Goal: Transaction & Acquisition: Register for event/course

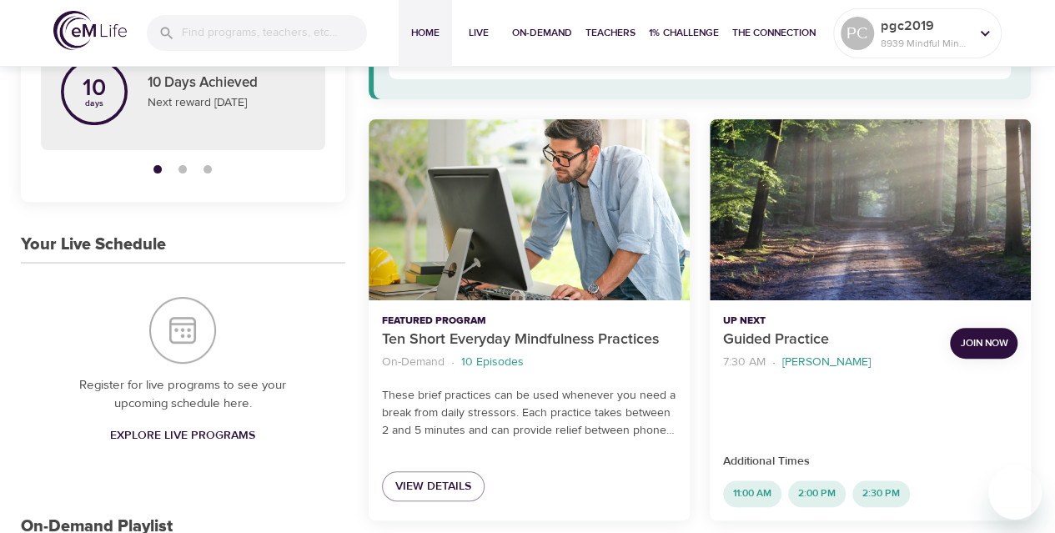
scroll to position [179, 0]
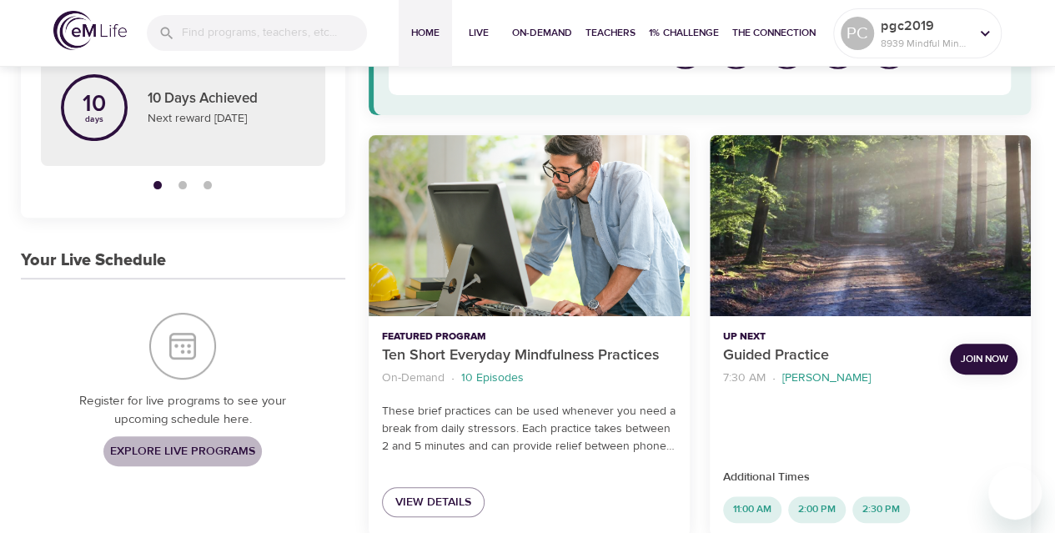
click at [164, 450] on span "Explore Live Programs" at bounding box center [182, 451] width 145 height 21
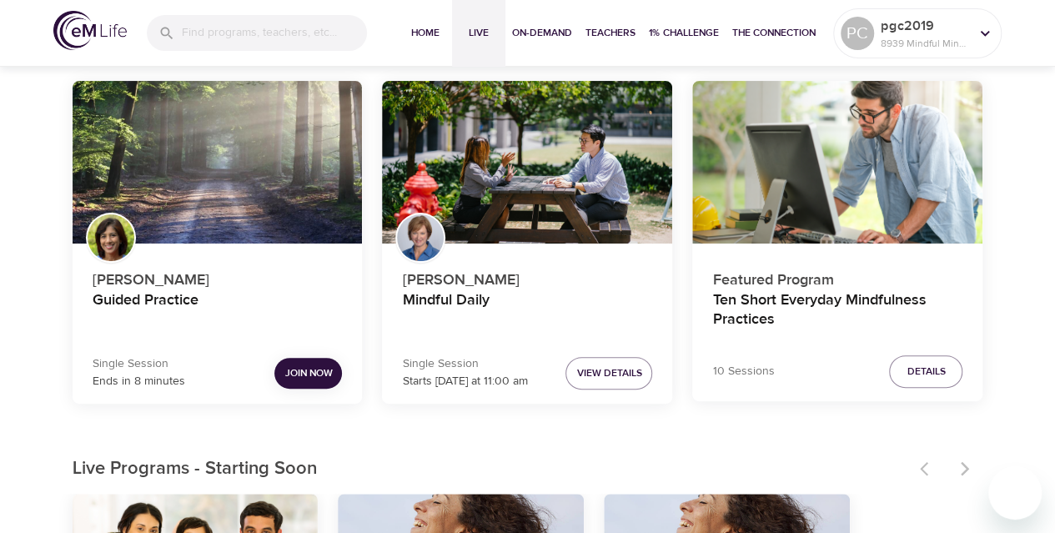
scroll to position [136, 0]
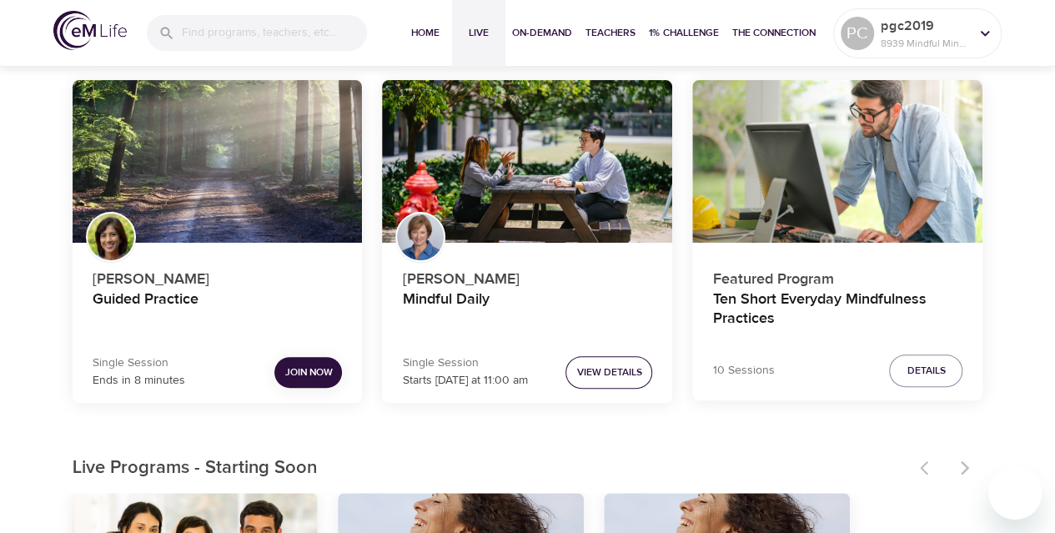
click at [608, 370] on span "View Details" at bounding box center [608, 373] width 65 height 18
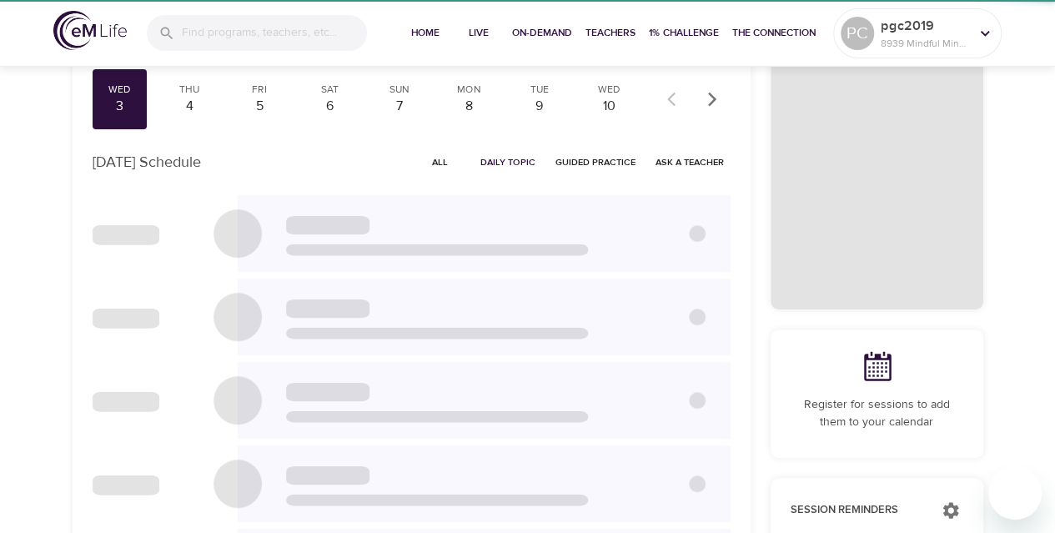
checkbox input "true"
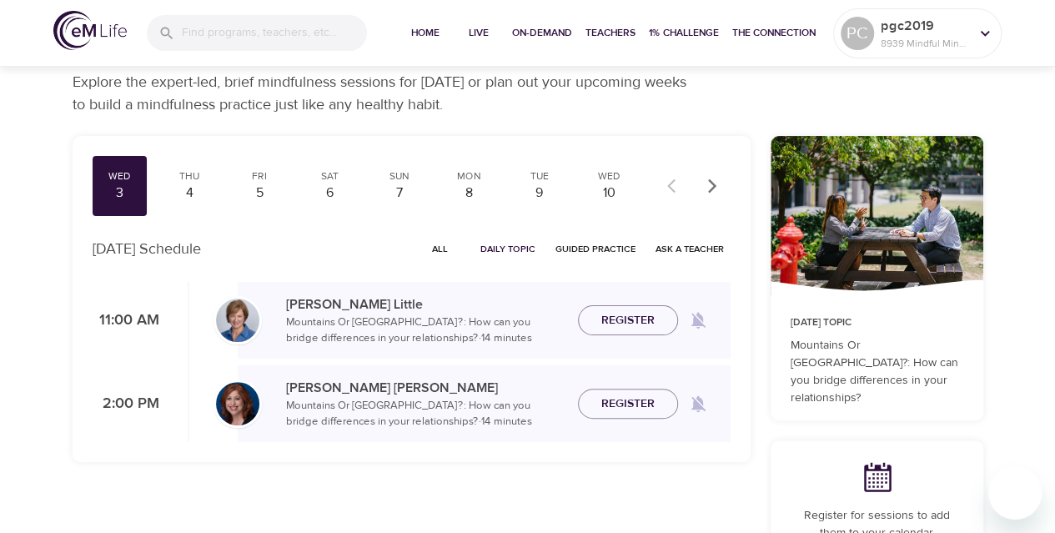
scroll to position [13, 0]
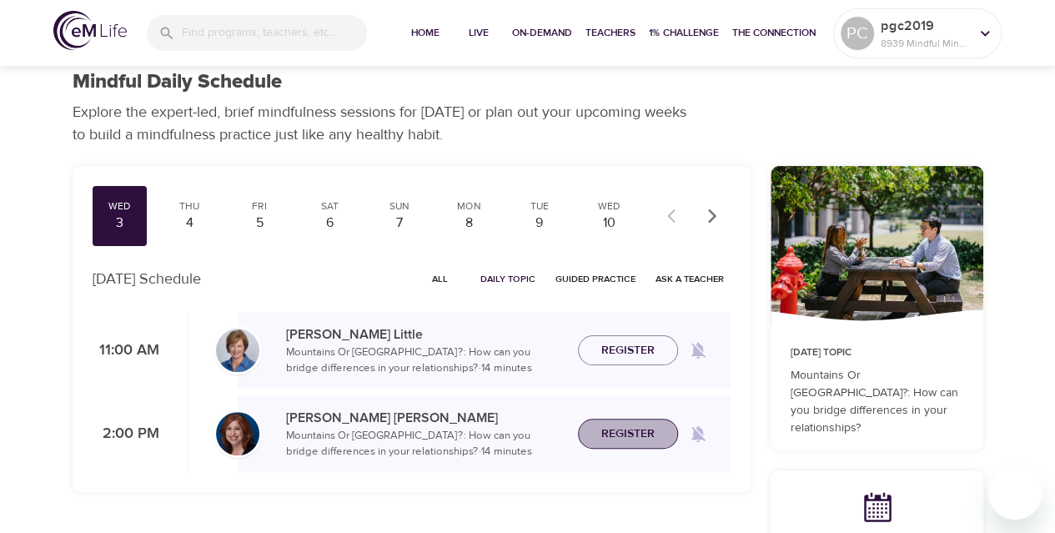
click at [617, 424] on span "Register" at bounding box center [628, 434] width 53 height 21
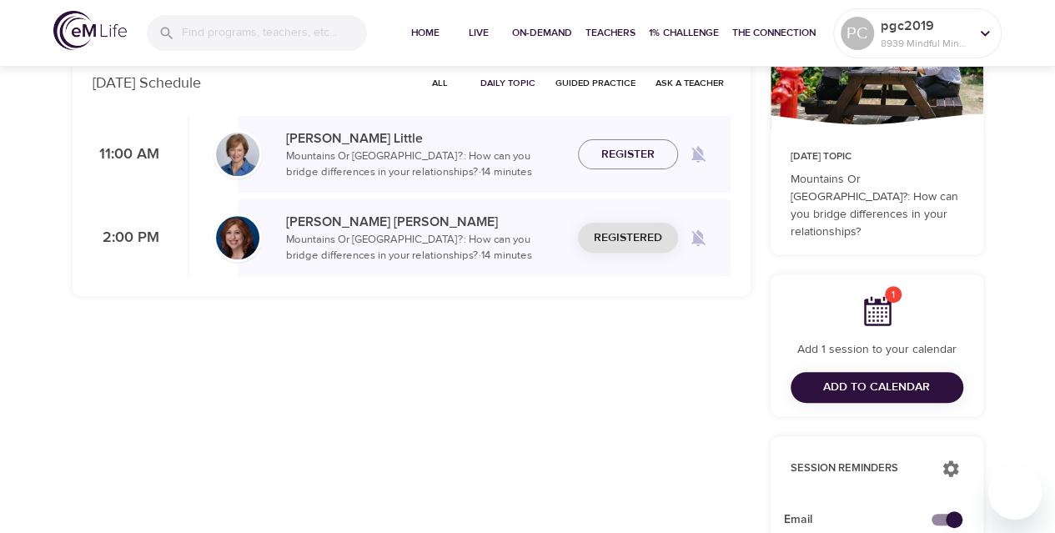
scroll to position [212, 0]
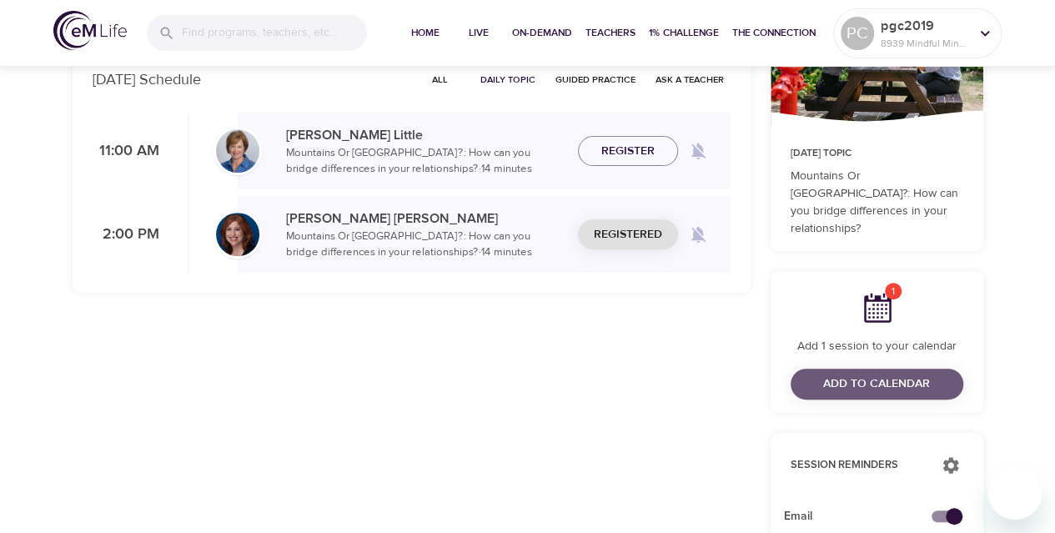
click at [845, 374] on span "Add to Calendar" at bounding box center [876, 384] width 107 height 21
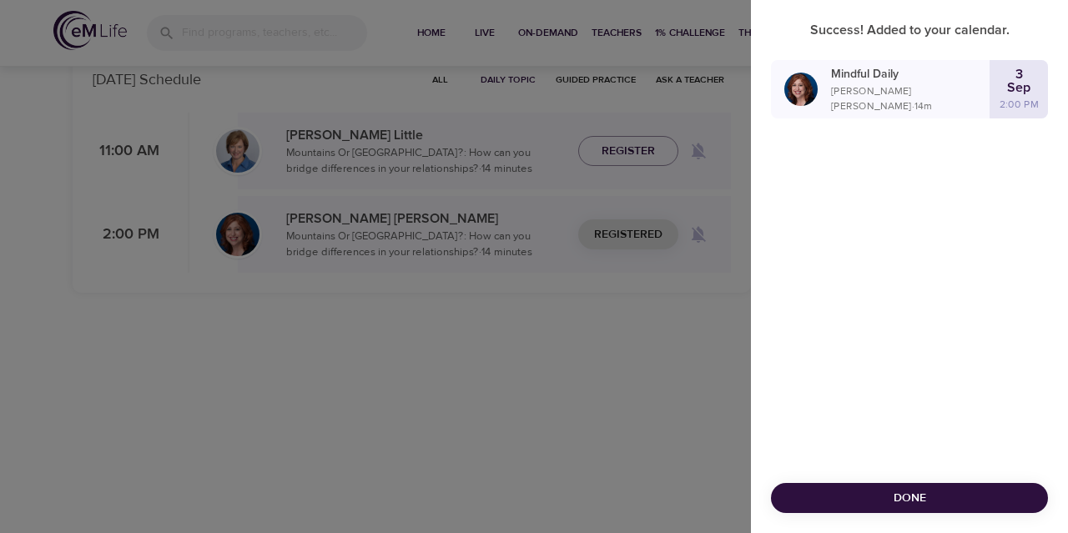
drag, startPoint x: 941, startPoint y: 500, endPoint x: 516, endPoint y: 490, distance: 424.8
click at [516, 490] on div "Success! Added to your calendar. Mindful Daily [PERSON_NAME] · 14 m [DATE] 2:00…" at bounding box center [534, 266] width 1068 height 533
click at [858, 502] on span "Done" at bounding box center [909, 498] width 250 height 21
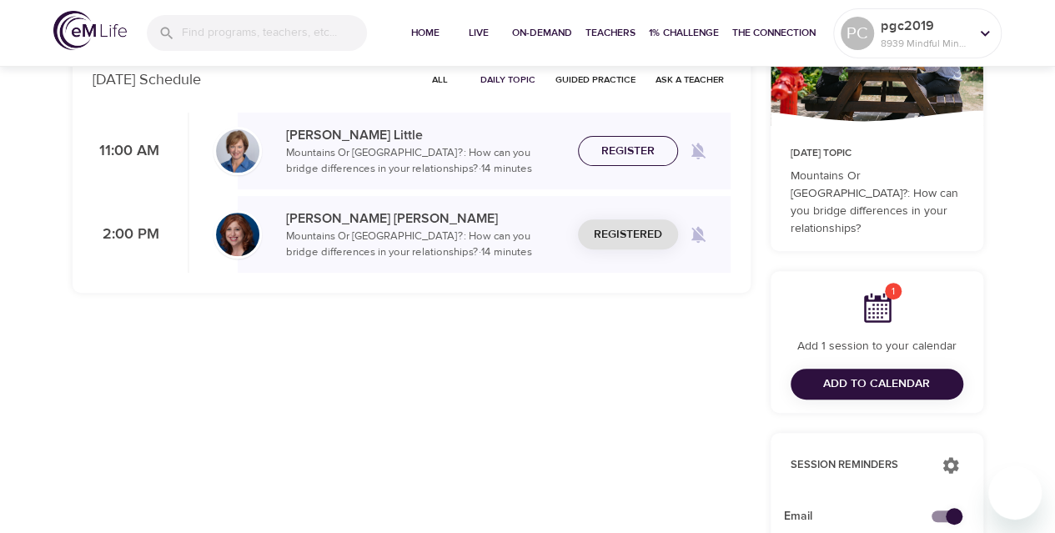
click at [644, 156] on span "Register" at bounding box center [628, 151] width 53 height 21
click at [866, 374] on span "Add to Calendar" at bounding box center [876, 384] width 107 height 21
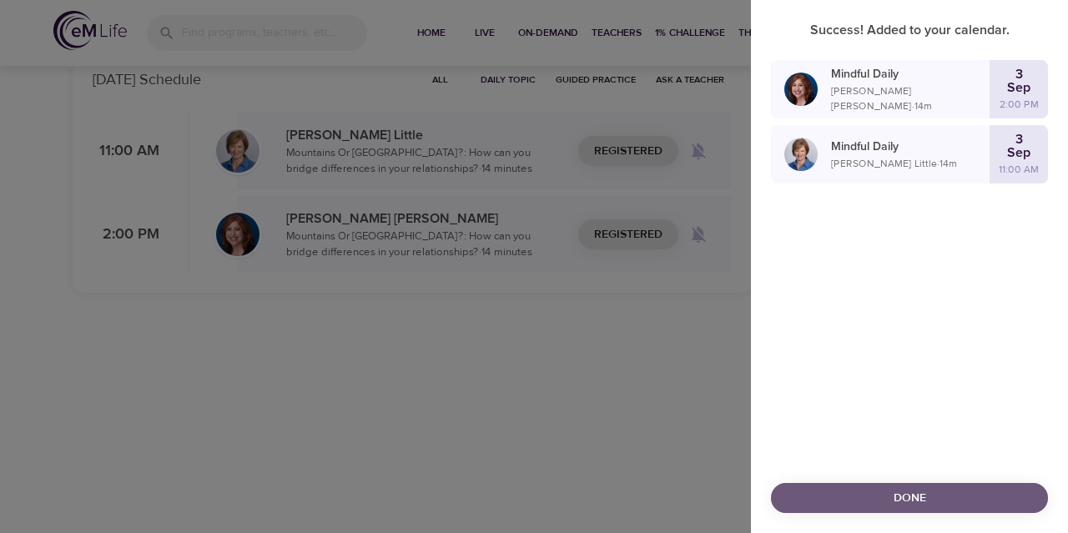
click at [885, 504] on span "Done" at bounding box center [909, 498] width 250 height 21
